Goal: Navigation & Orientation: Find specific page/section

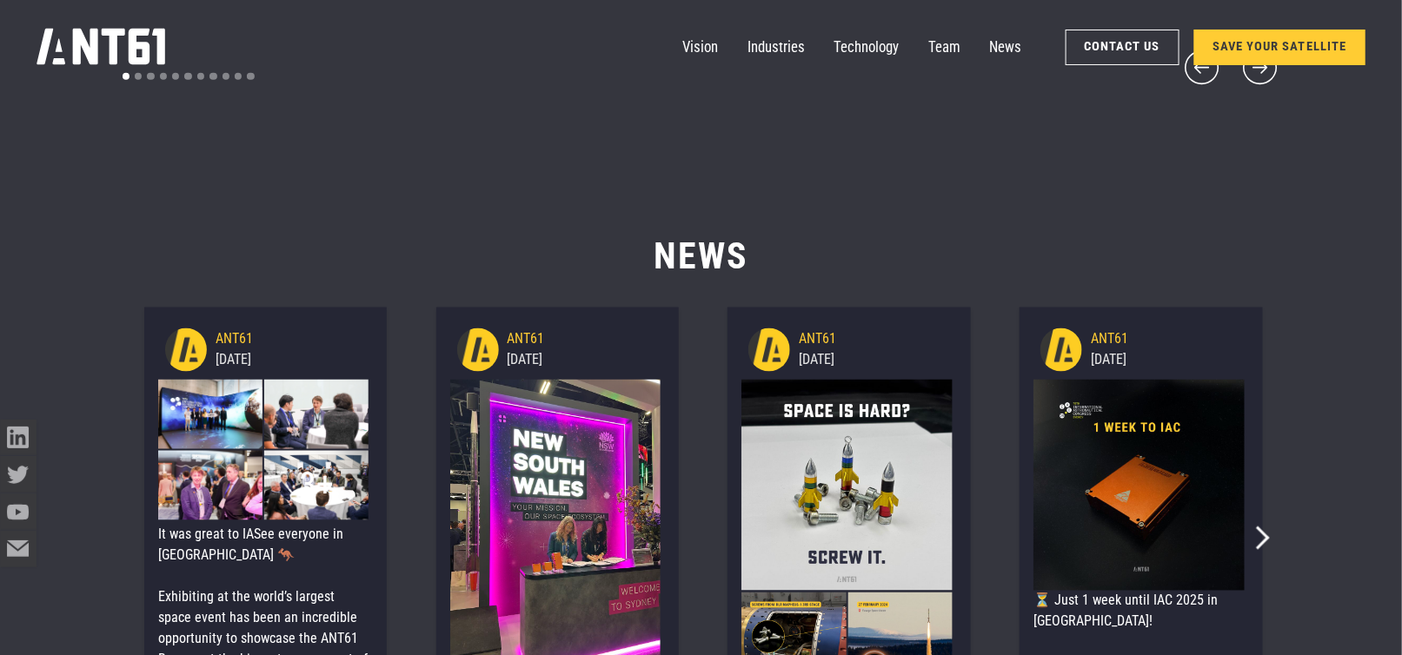
scroll to position [7821, 0]
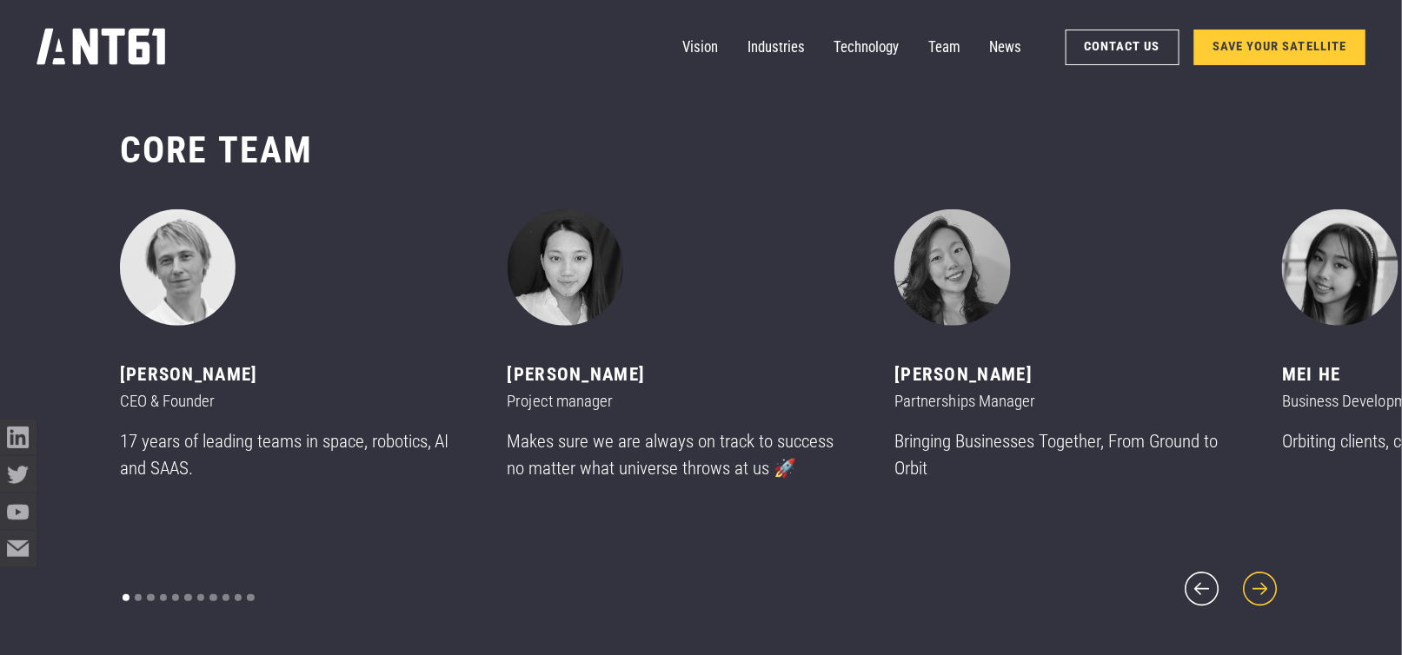
click at [1252, 578] on icon "next slide" at bounding box center [1259, 588] width 43 height 43
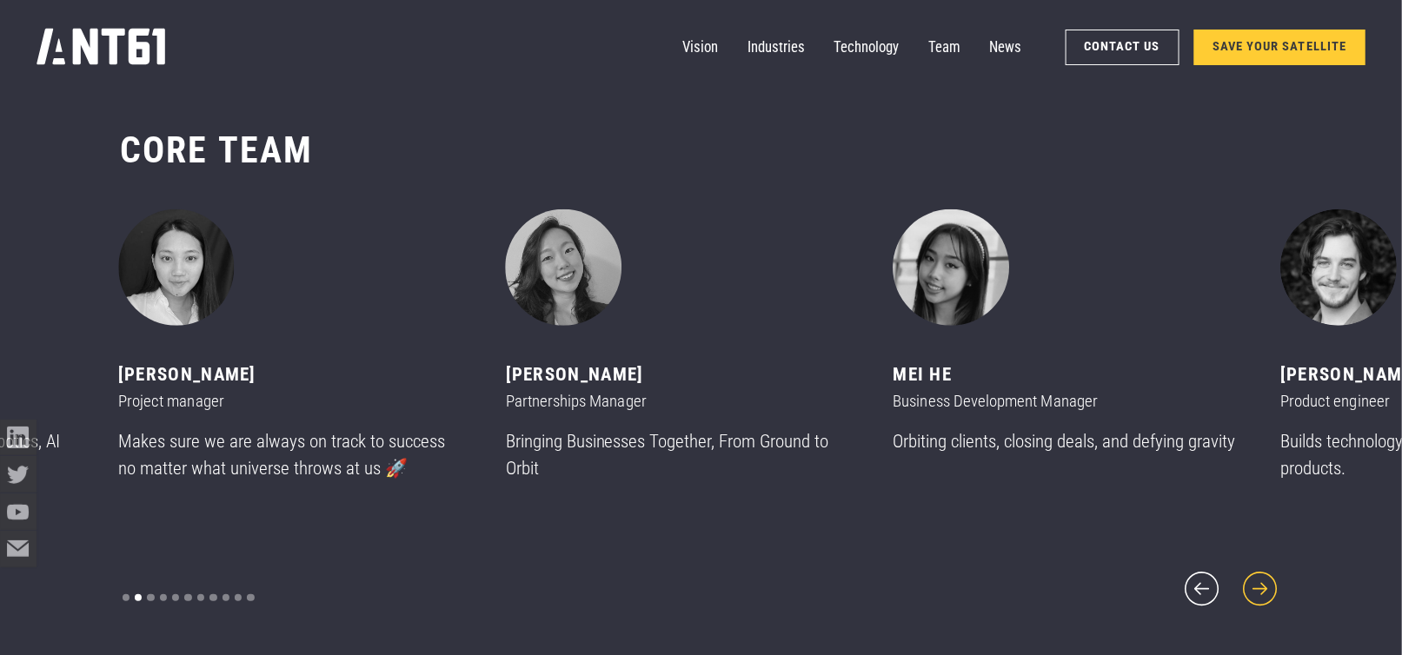
click at [1252, 578] on icon "next slide" at bounding box center [1259, 588] width 43 height 43
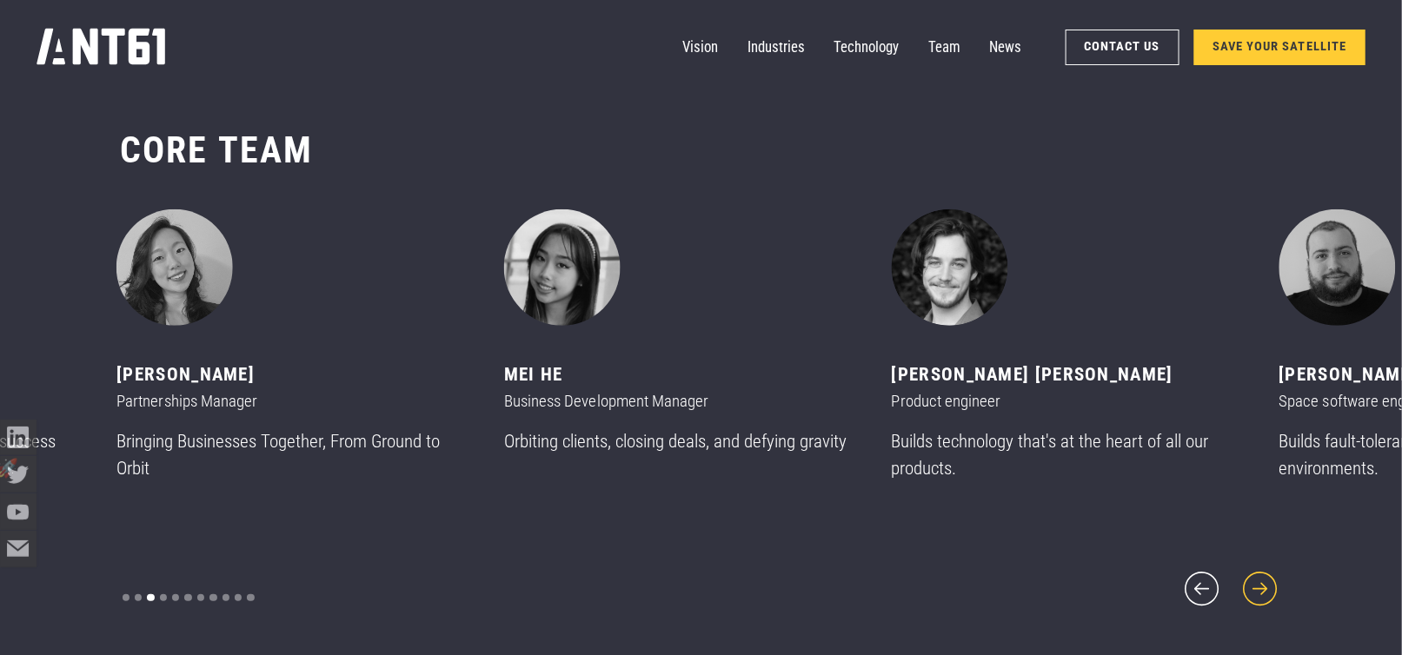
click at [1252, 578] on icon "next slide" at bounding box center [1259, 588] width 43 height 43
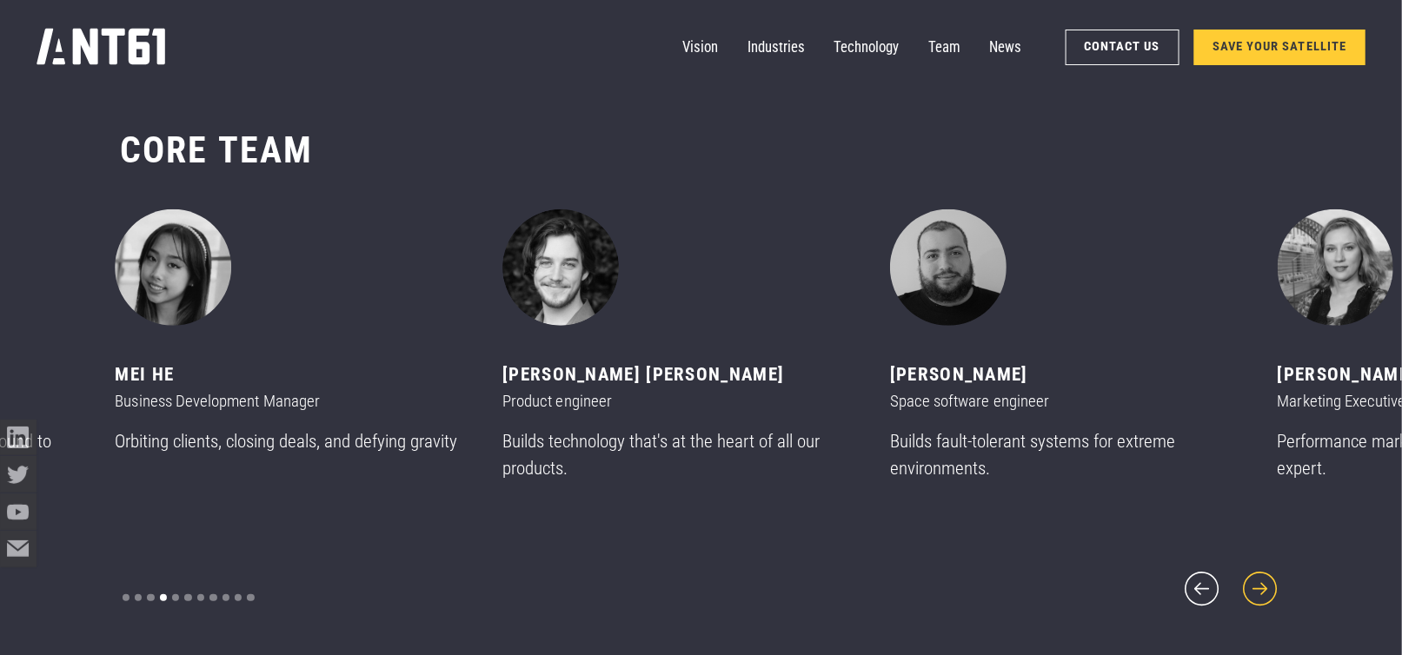
click at [1252, 578] on icon "next slide" at bounding box center [1259, 588] width 43 height 43
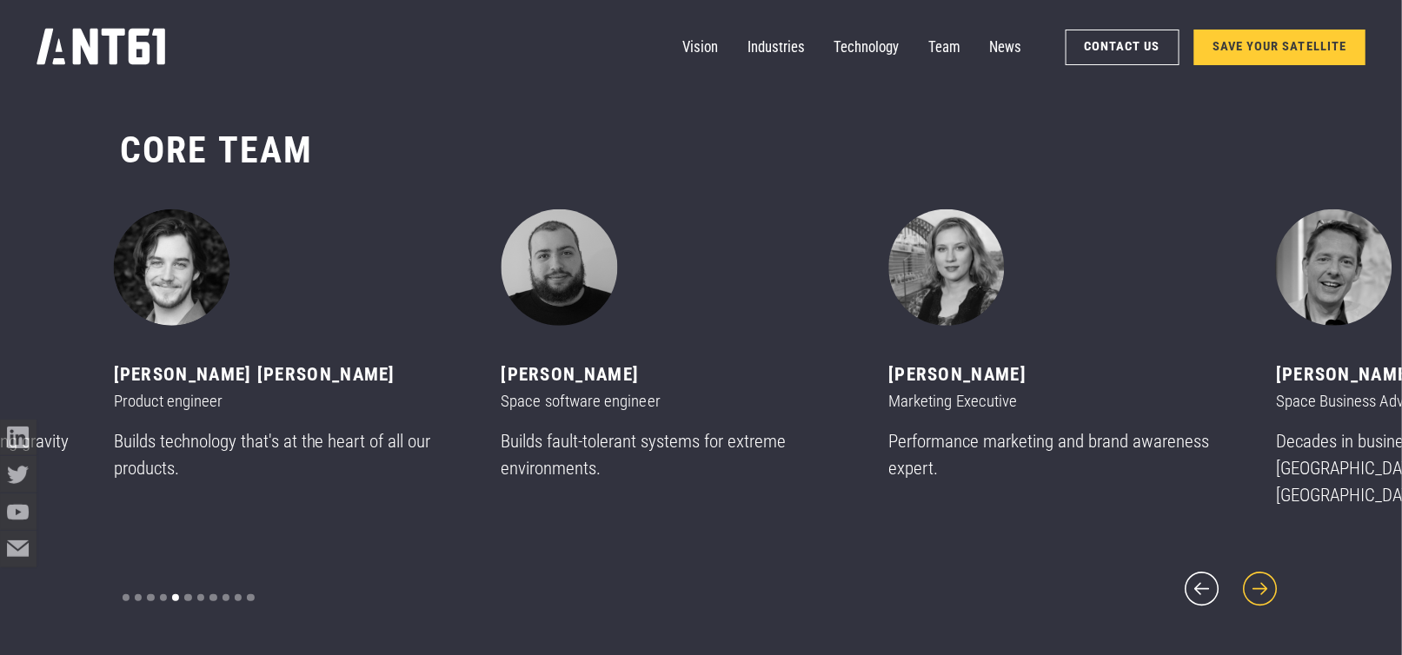
click at [1252, 578] on icon "next slide" at bounding box center [1259, 588] width 43 height 43
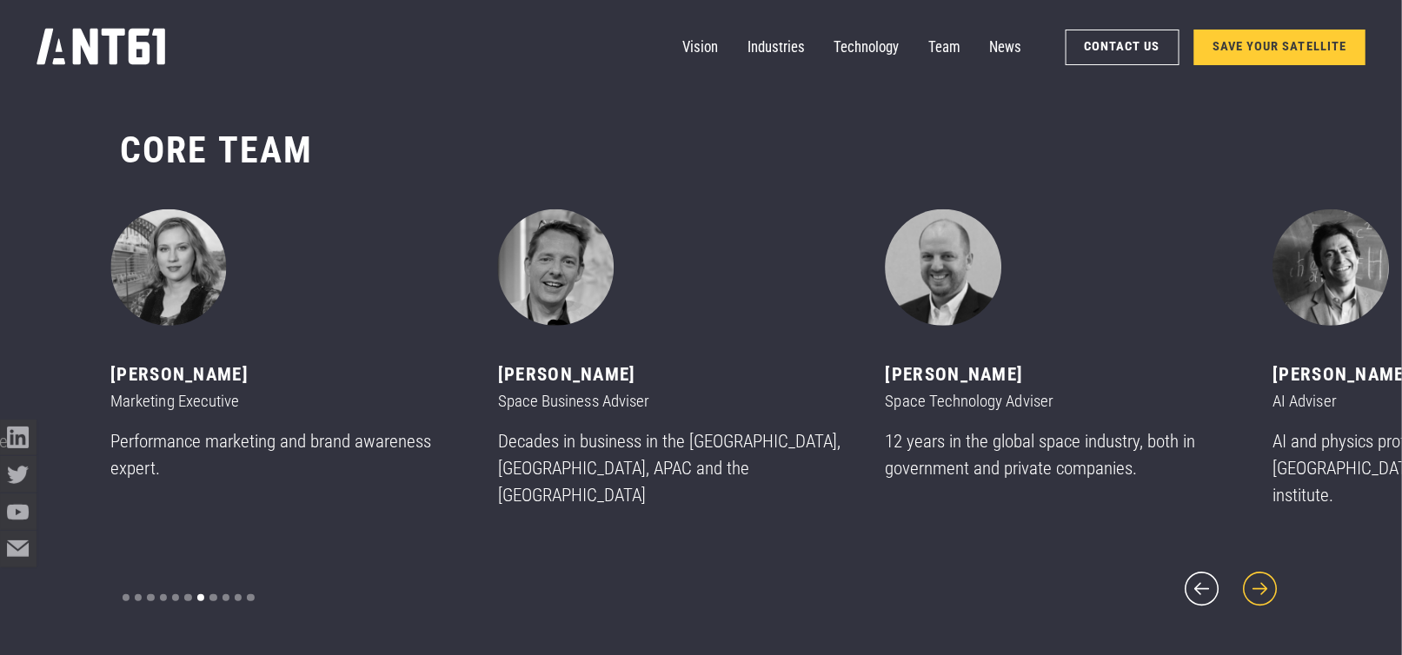
click at [1252, 578] on icon "next slide" at bounding box center [1259, 588] width 43 height 43
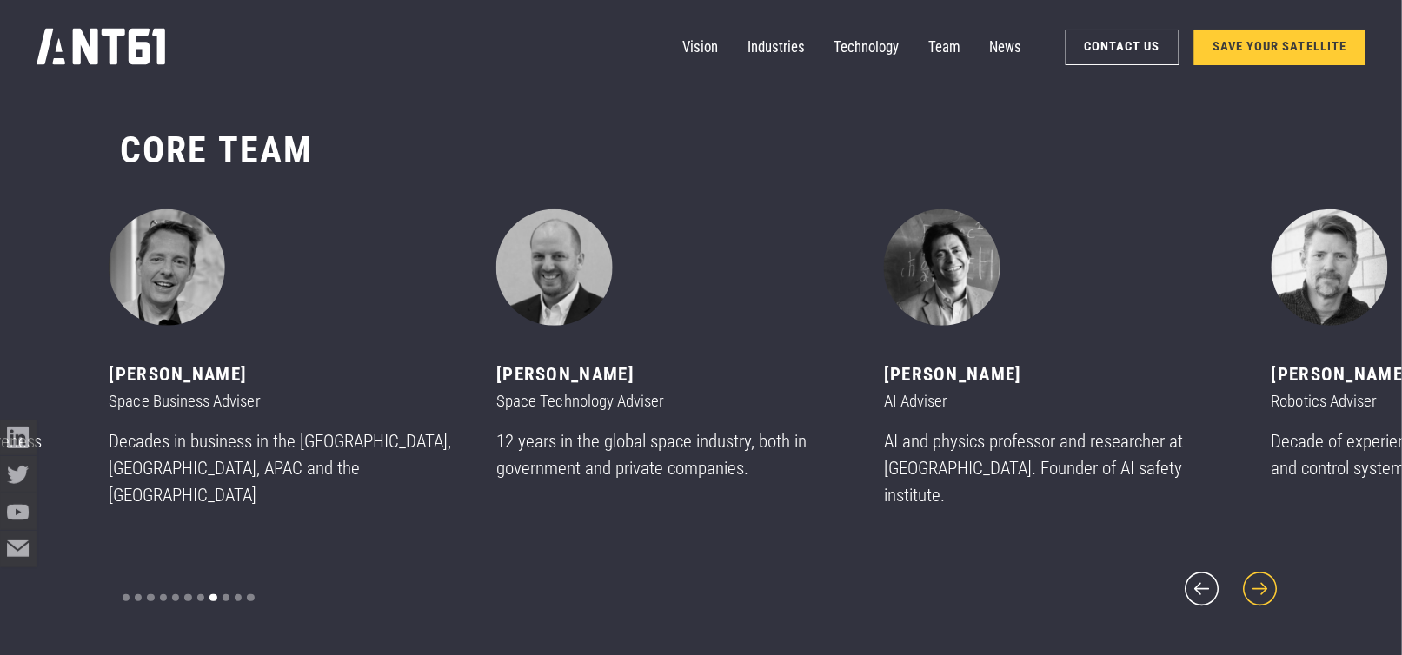
click at [1252, 578] on icon "next slide" at bounding box center [1259, 588] width 43 height 43
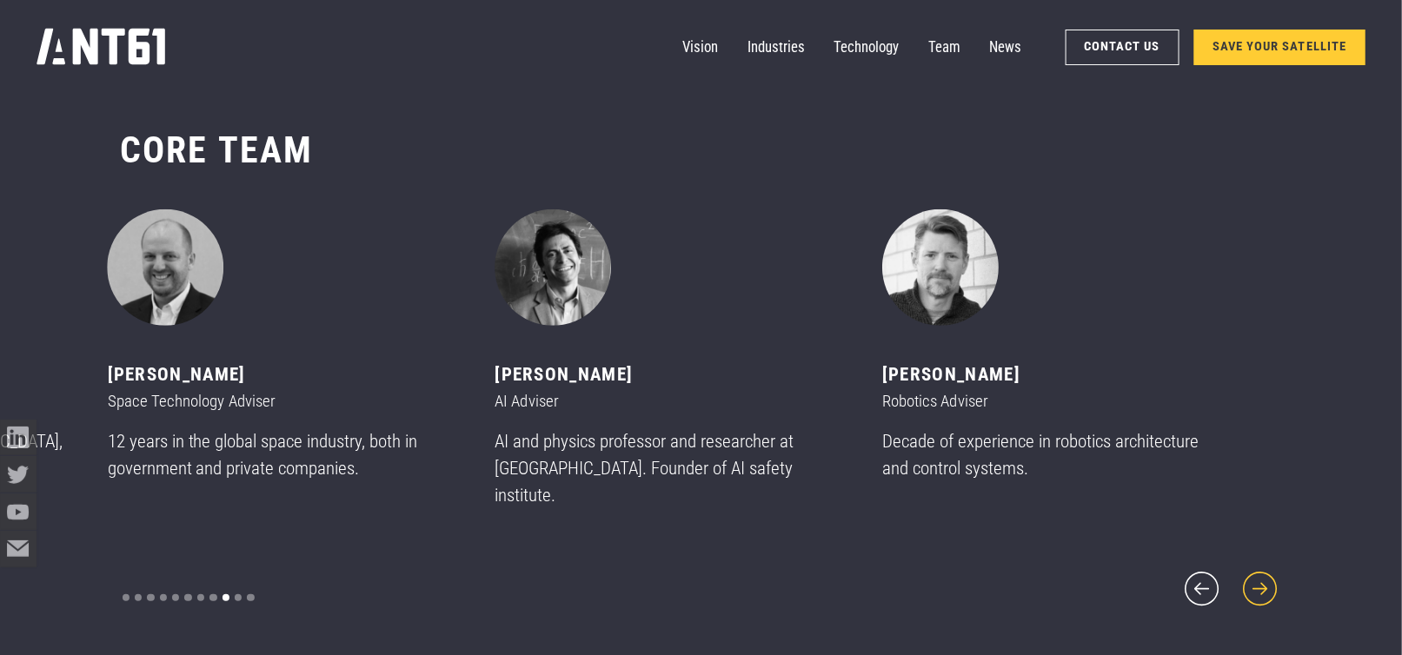
click at [1252, 578] on icon "next slide" at bounding box center [1259, 588] width 43 height 43
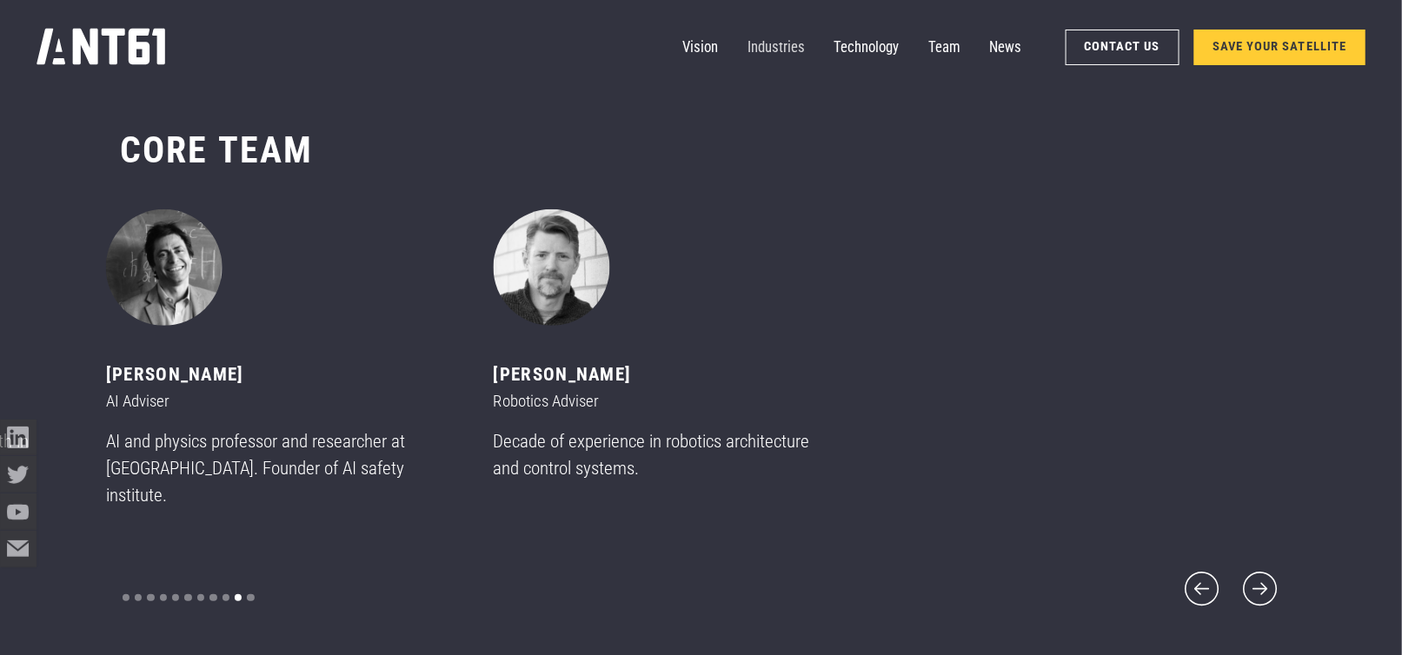
click at [772, 42] on link "Industries" at bounding box center [775, 47] width 57 height 36
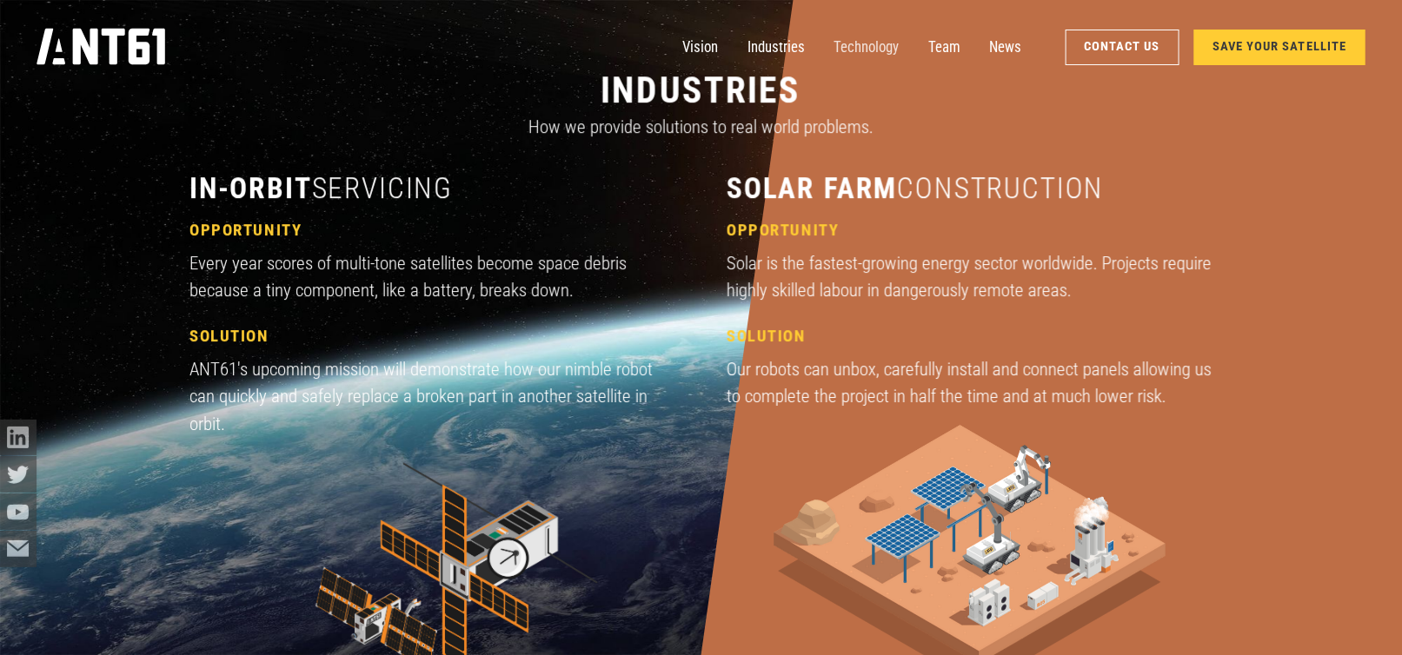
click at [839, 42] on link "Technology" at bounding box center [866, 47] width 65 height 36
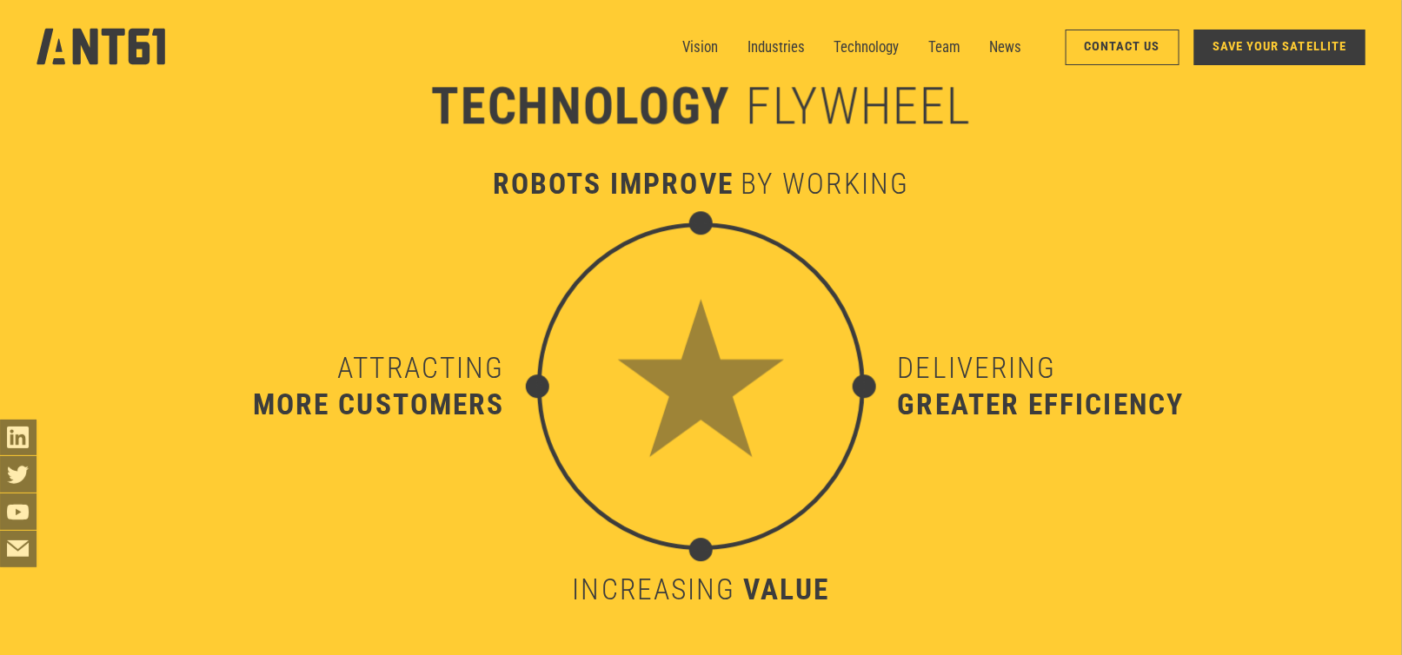
scroll to position [7154, 0]
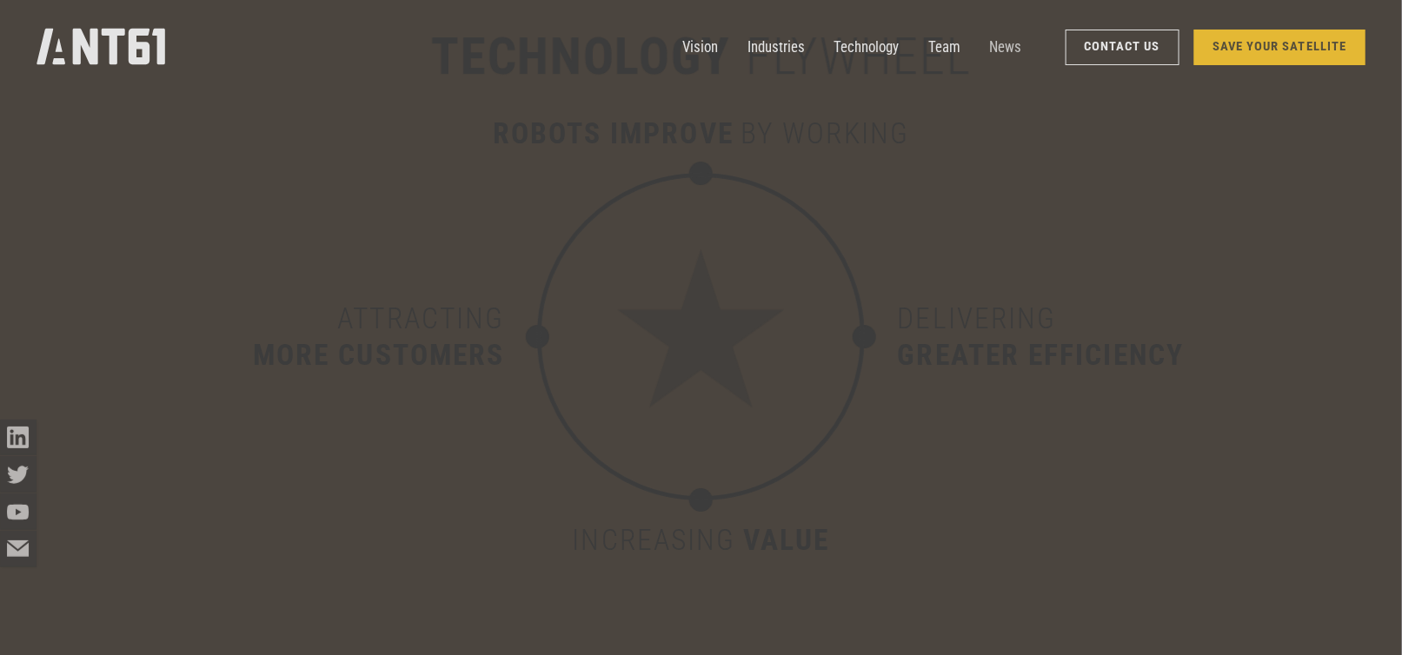
click at [1009, 49] on link "News" at bounding box center [1005, 47] width 32 height 36
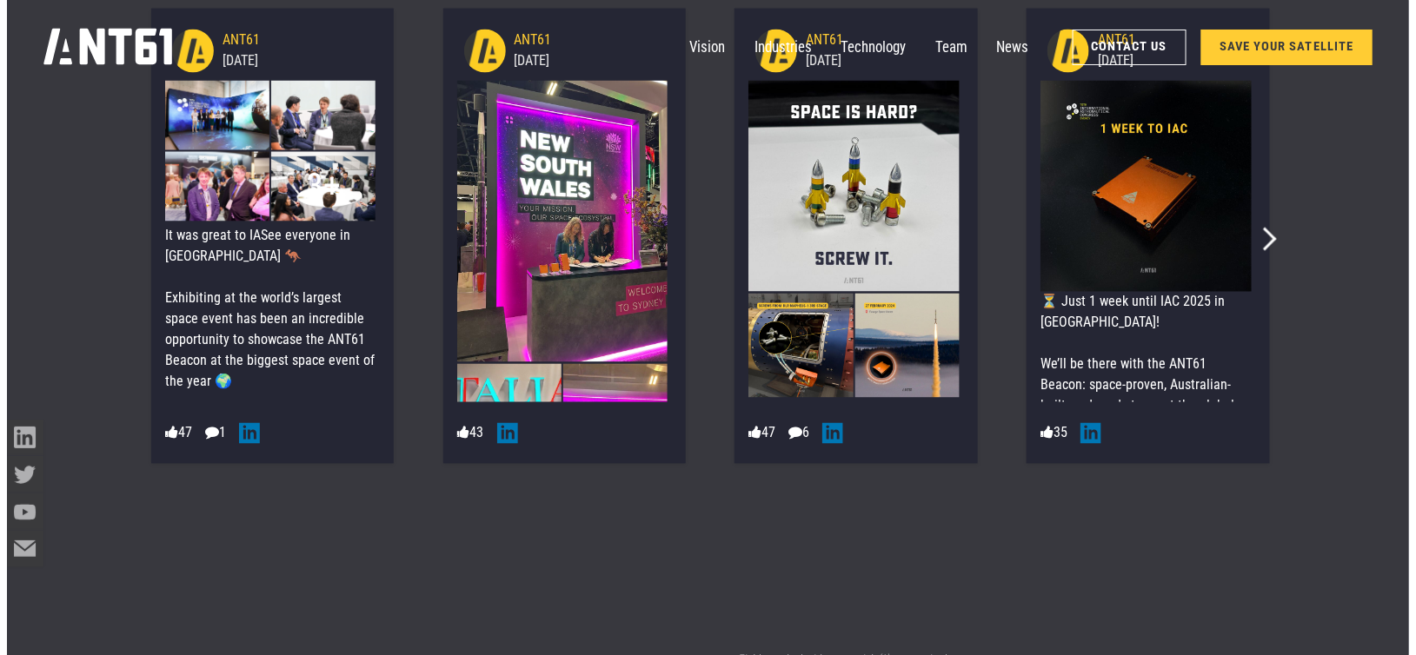
scroll to position [8599, 0]
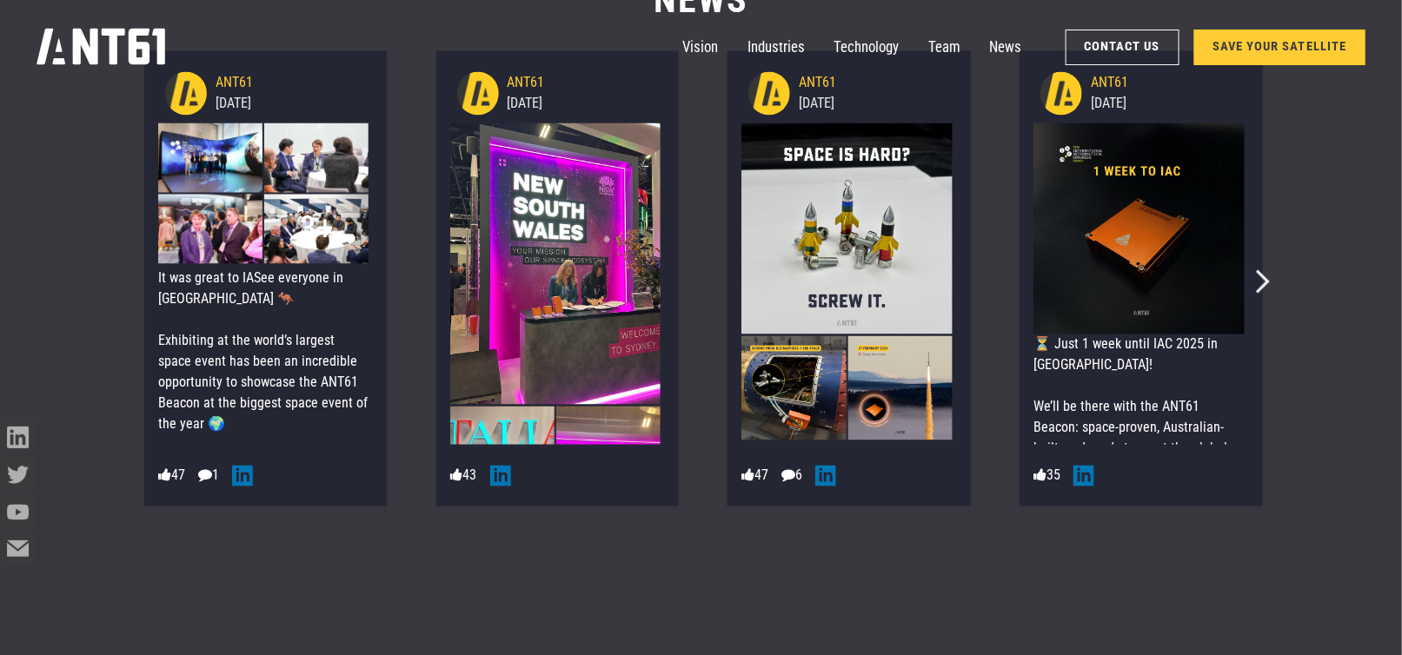
click at [516, 144] on img at bounding box center [555, 263] width 210 height 281
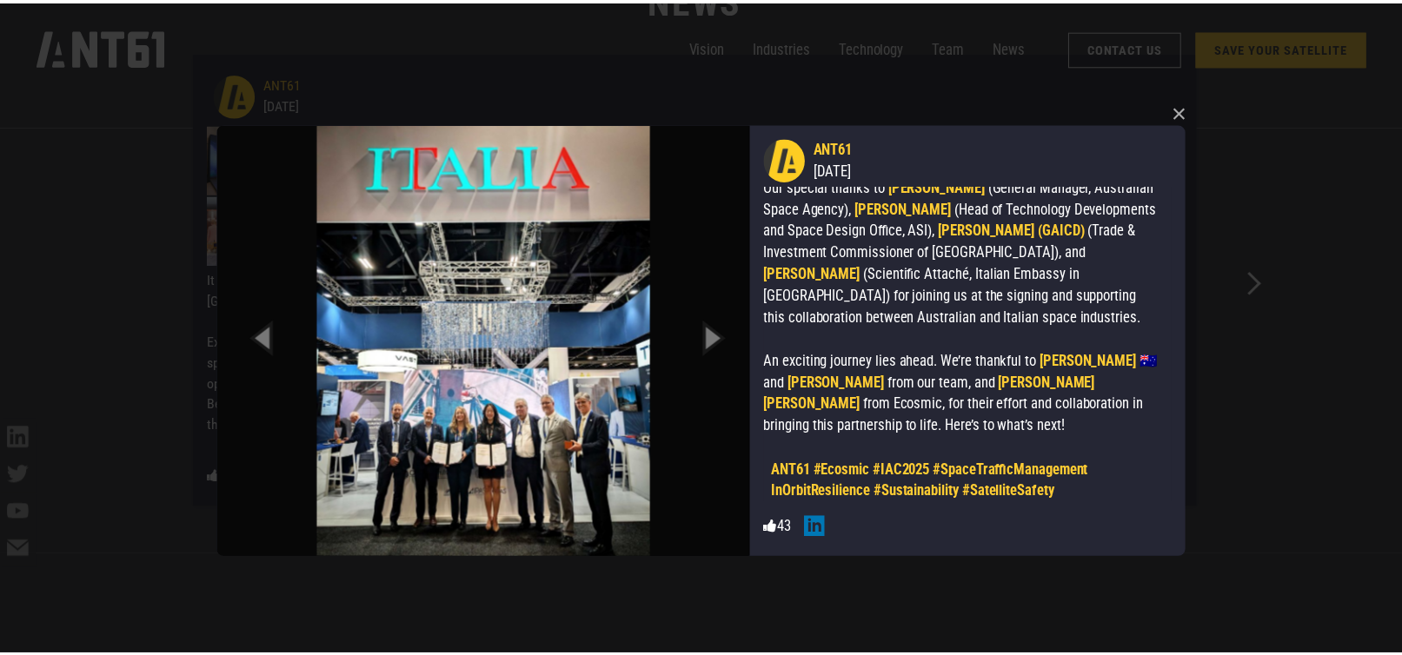
scroll to position [164, 0]
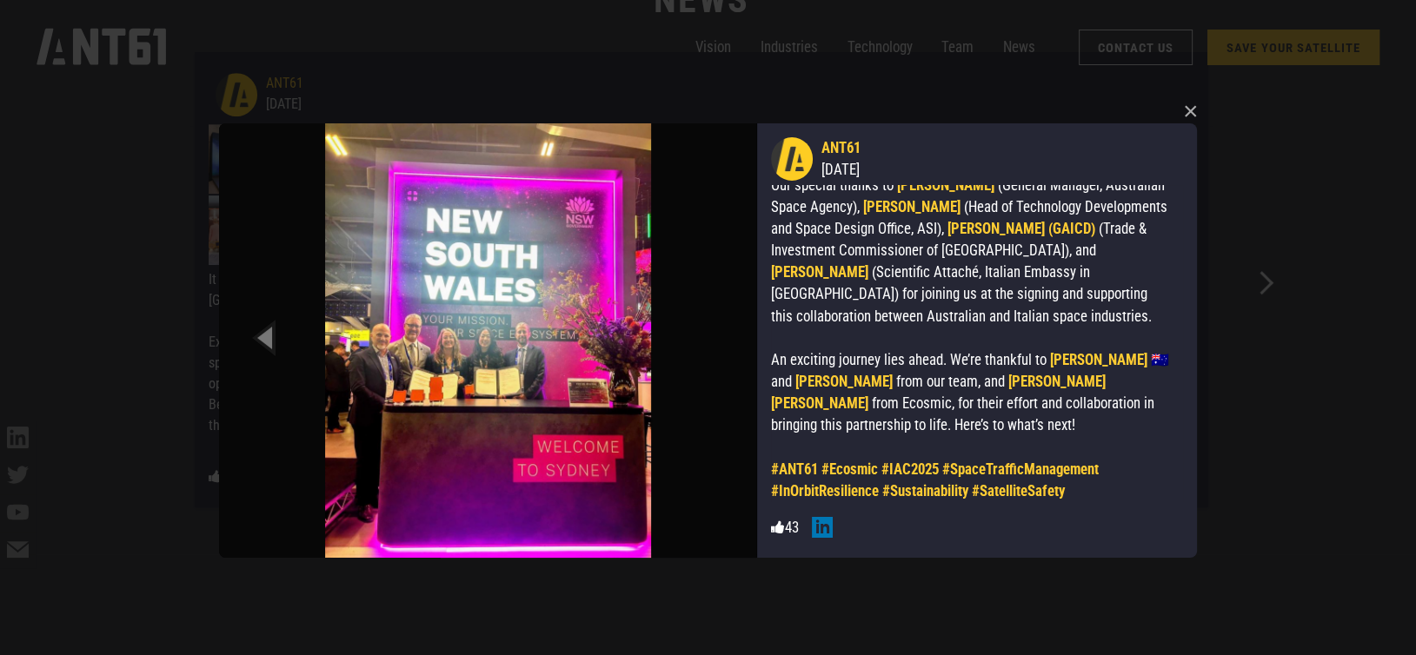
click at [1273, 300] on div "× ANT61 [DATE] A proud moment at [GEOGRAPHIC_DATA] [GEOGRAPHIC_DATA], where ANT…" at bounding box center [708, 327] width 1416 height 655
